Goal: Register for event/course

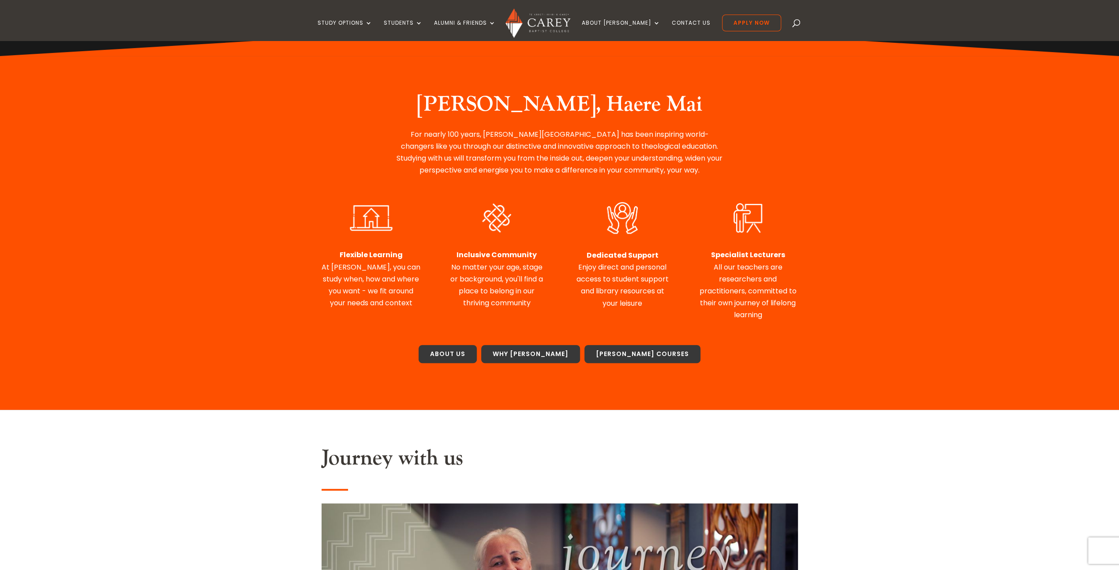
scroll to position [294, 0]
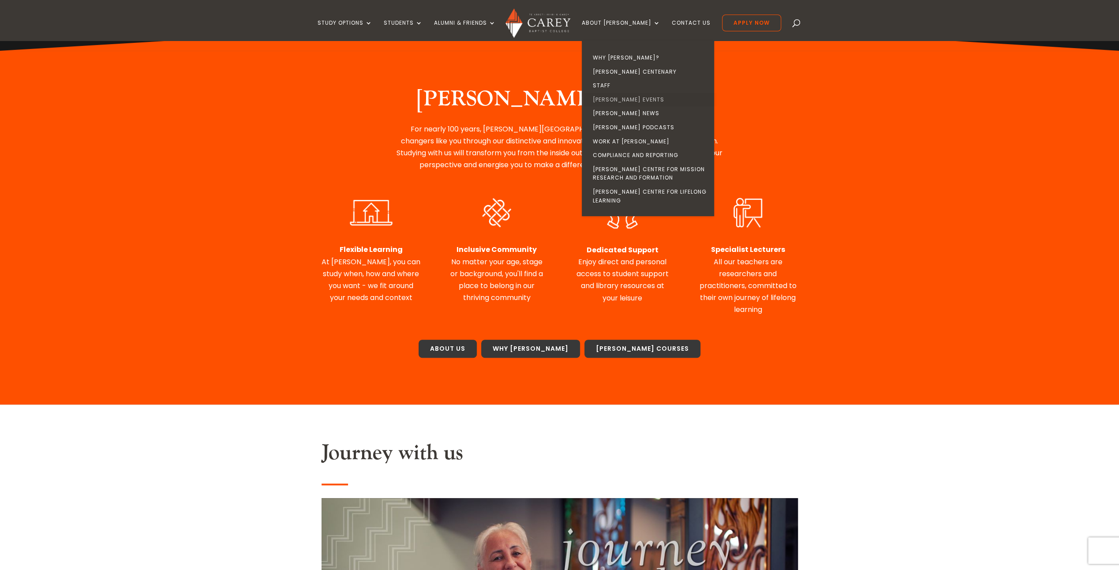
click at [620, 95] on link "[PERSON_NAME] Events" at bounding box center [650, 100] width 132 height 14
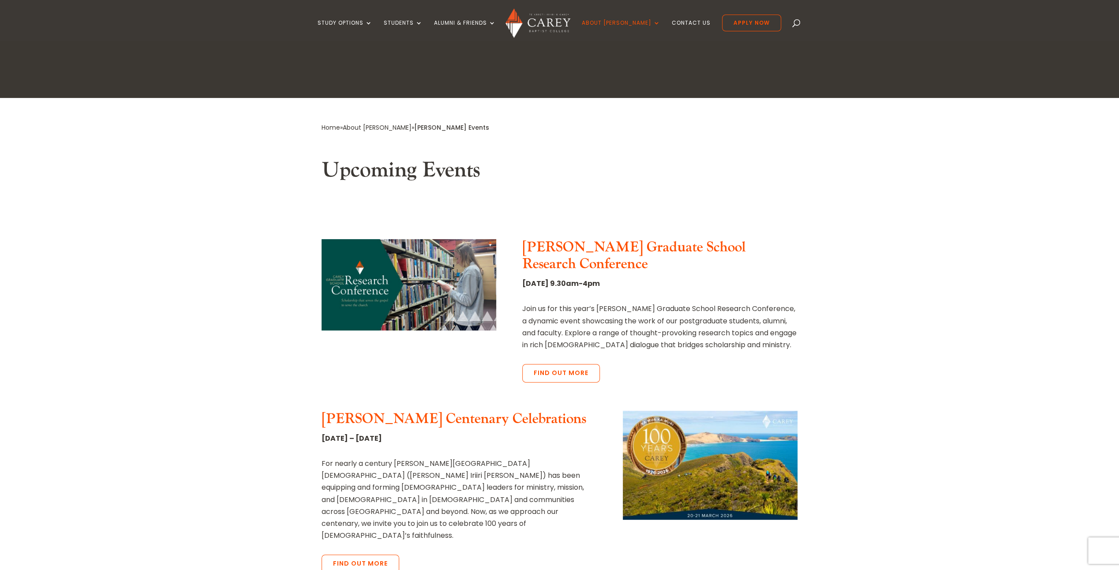
scroll to position [117, 0]
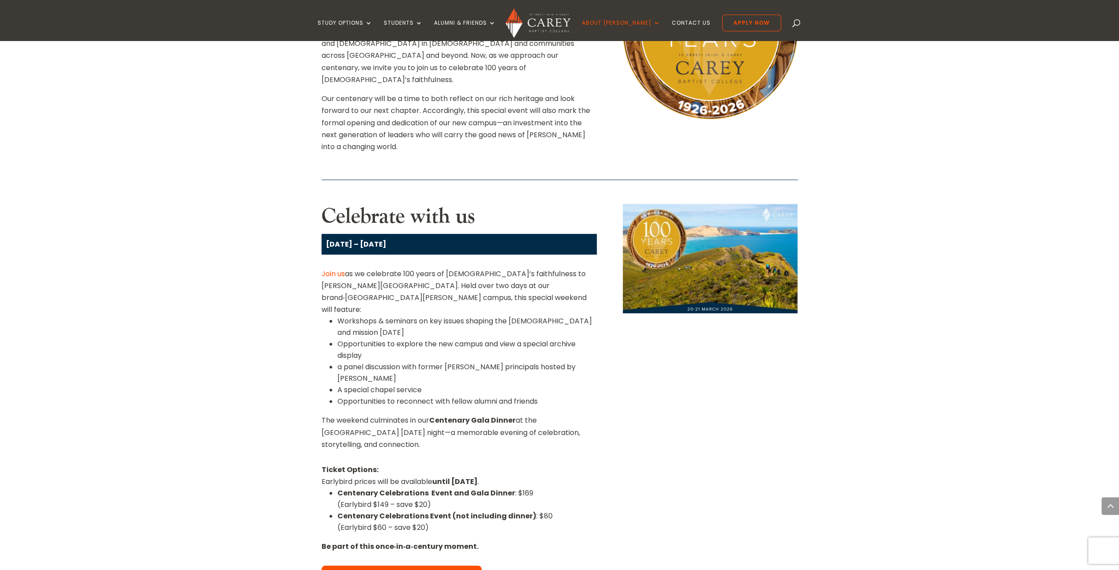
scroll to position [411, 0]
